Goal: Task Accomplishment & Management: Manage account settings

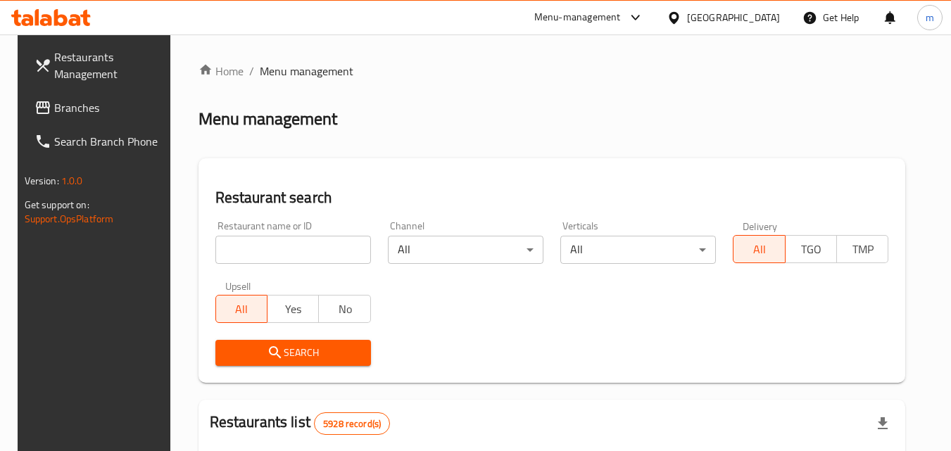
click at [759, 15] on div "[GEOGRAPHIC_DATA]" at bounding box center [733, 17] width 93 height 15
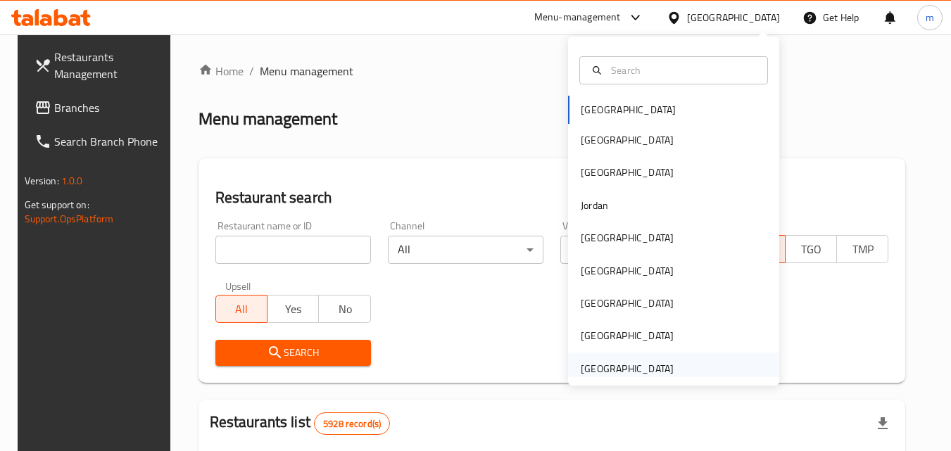
click at [620, 368] on div "[GEOGRAPHIC_DATA]" at bounding box center [627, 368] width 93 height 15
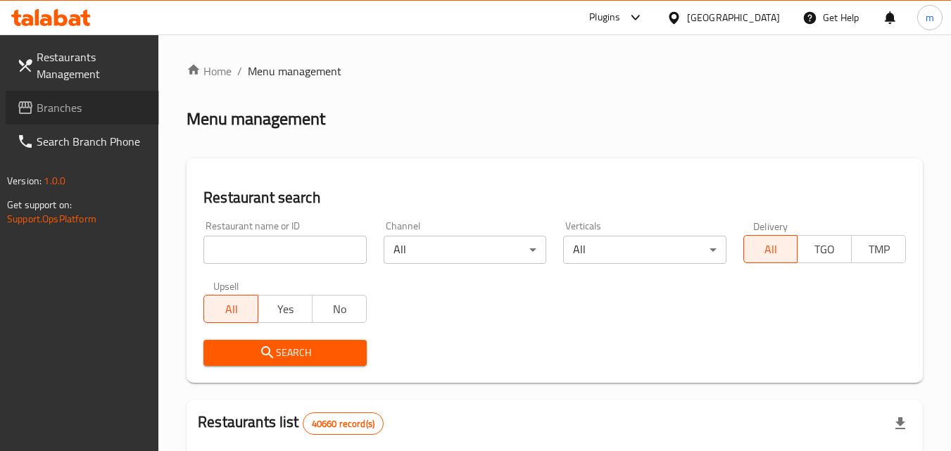
click at [80, 106] on span "Branches" at bounding box center [92, 107] width 111 height 17
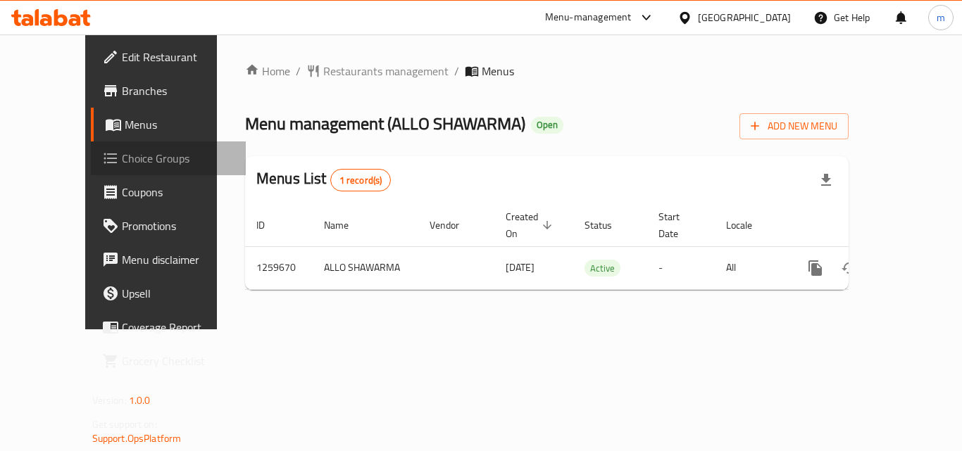
click at [122, 162] on span "Choice Groups" at bounding box center [178, 158] width 113 height 17
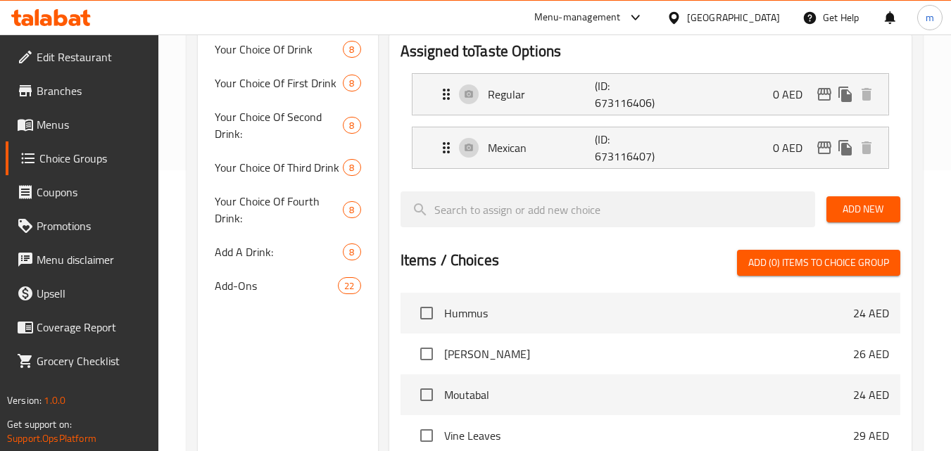
scroll to position [282, 0]
click at [253, 286] on span "Add-Ons" at bounding box center [255, 285] width 81 height 17
type input "Add-Ons"
type input "الإضافات"
type input "0"
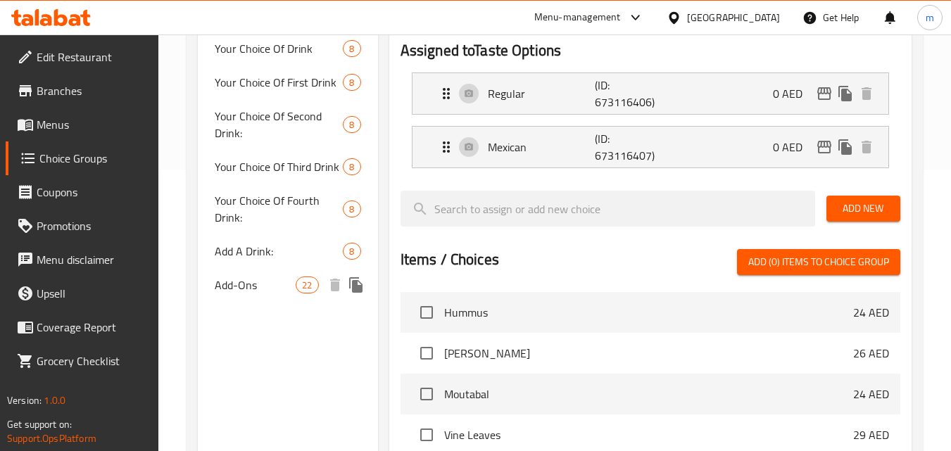
type input "22"
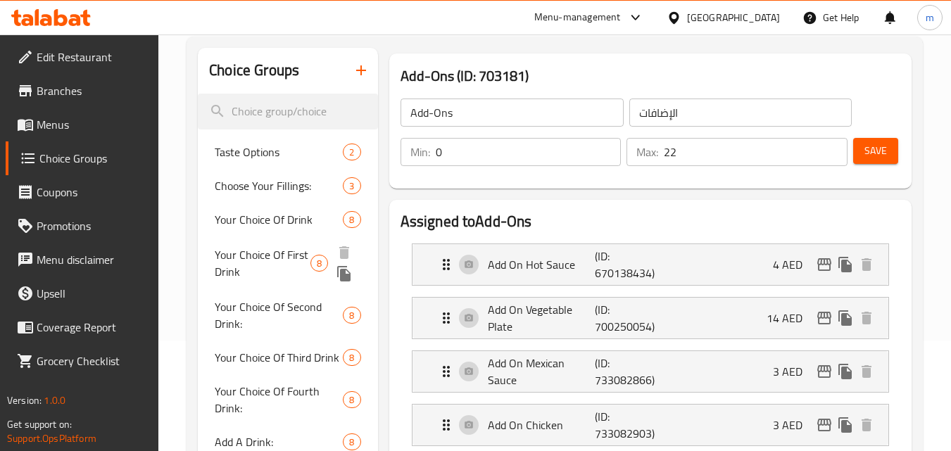
scroll to position [211, 0]
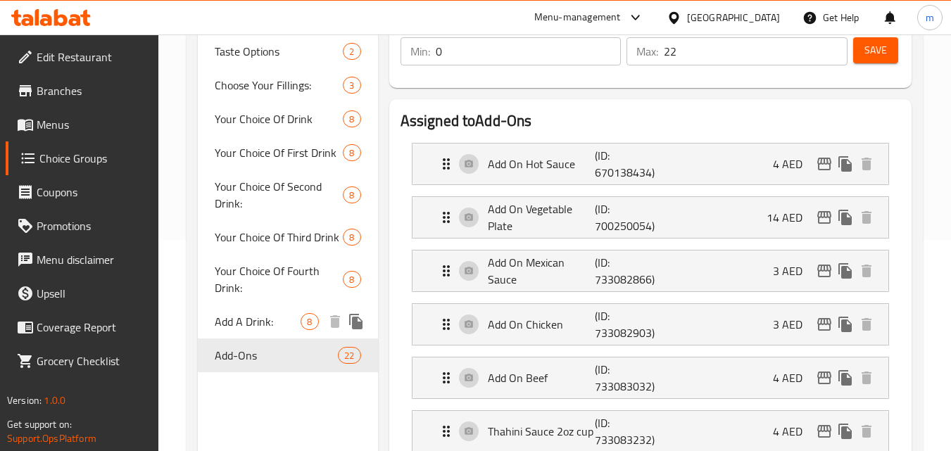
click at [259, 322] on span "Add A Drink:" at bounding box center [258, 321] width 86 height 17
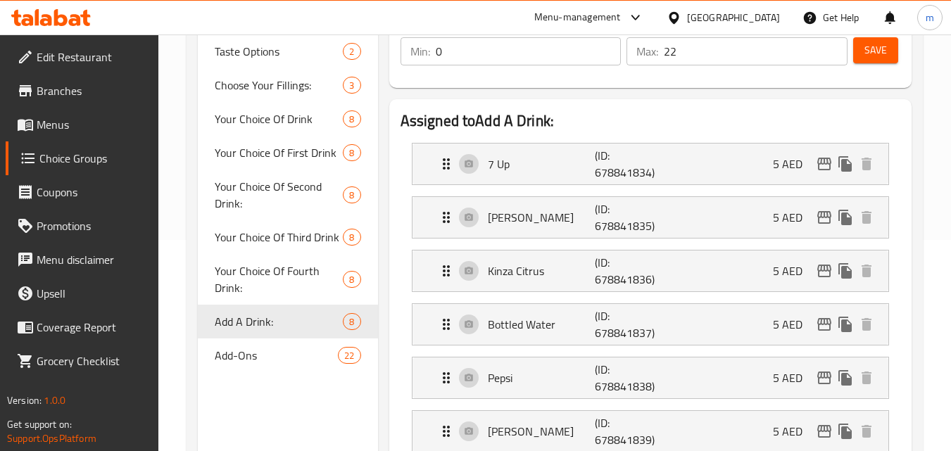
type input "Add A Drink:"
type input "أضف مشروبًا:"
type input "8"
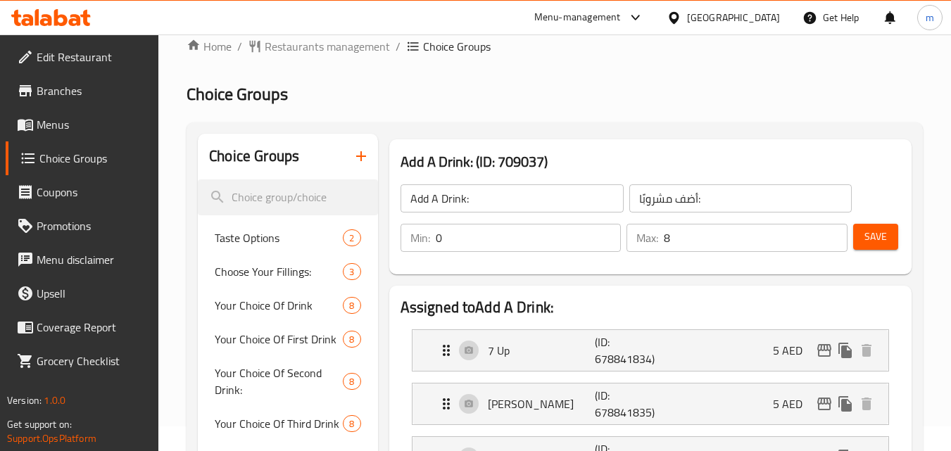
scroll to position [0, 0]
